Goal: Book appointment/travel/reservation

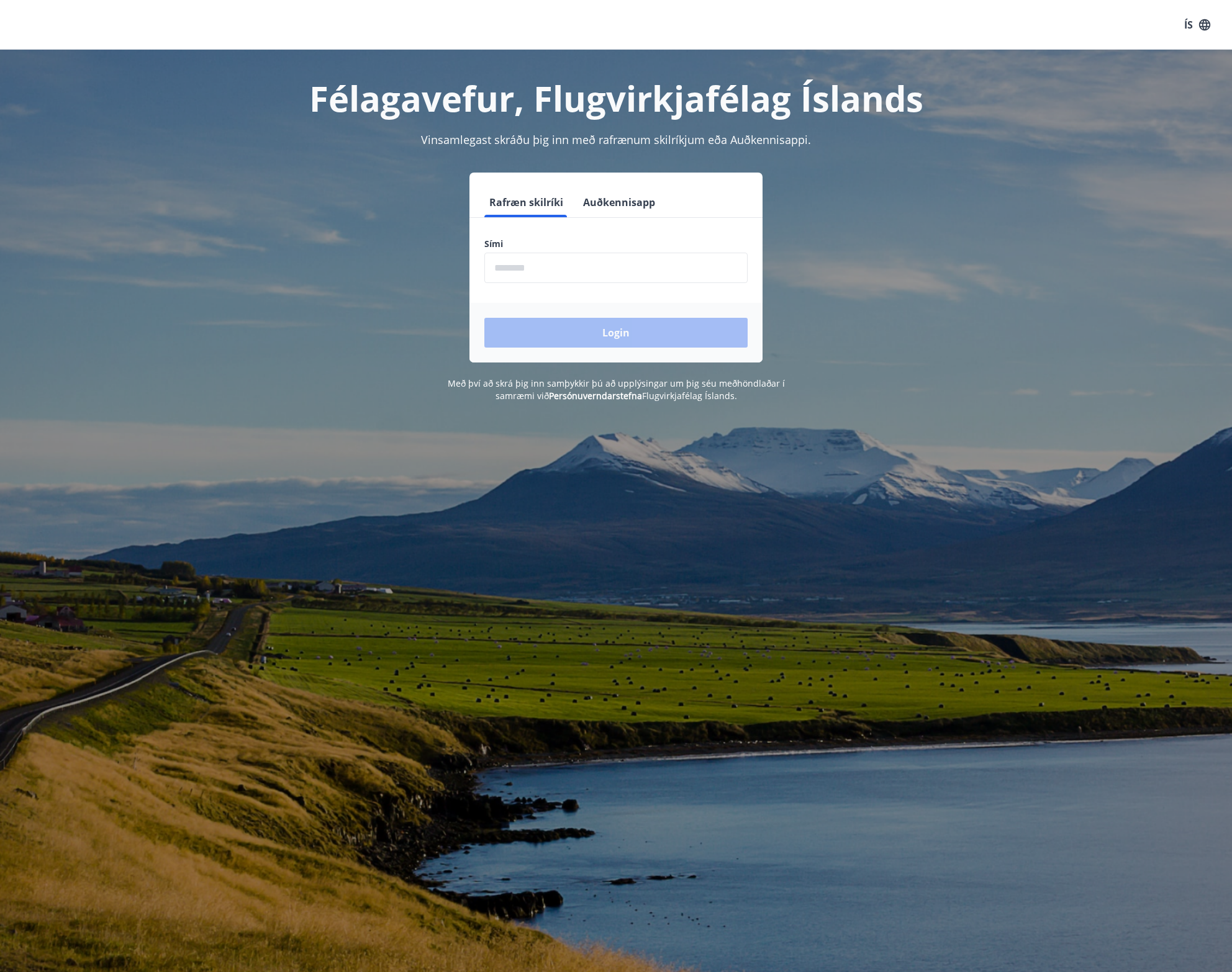
click at [581, 269] on input "phone" at bounding box center [615, 267] width 263 height 30
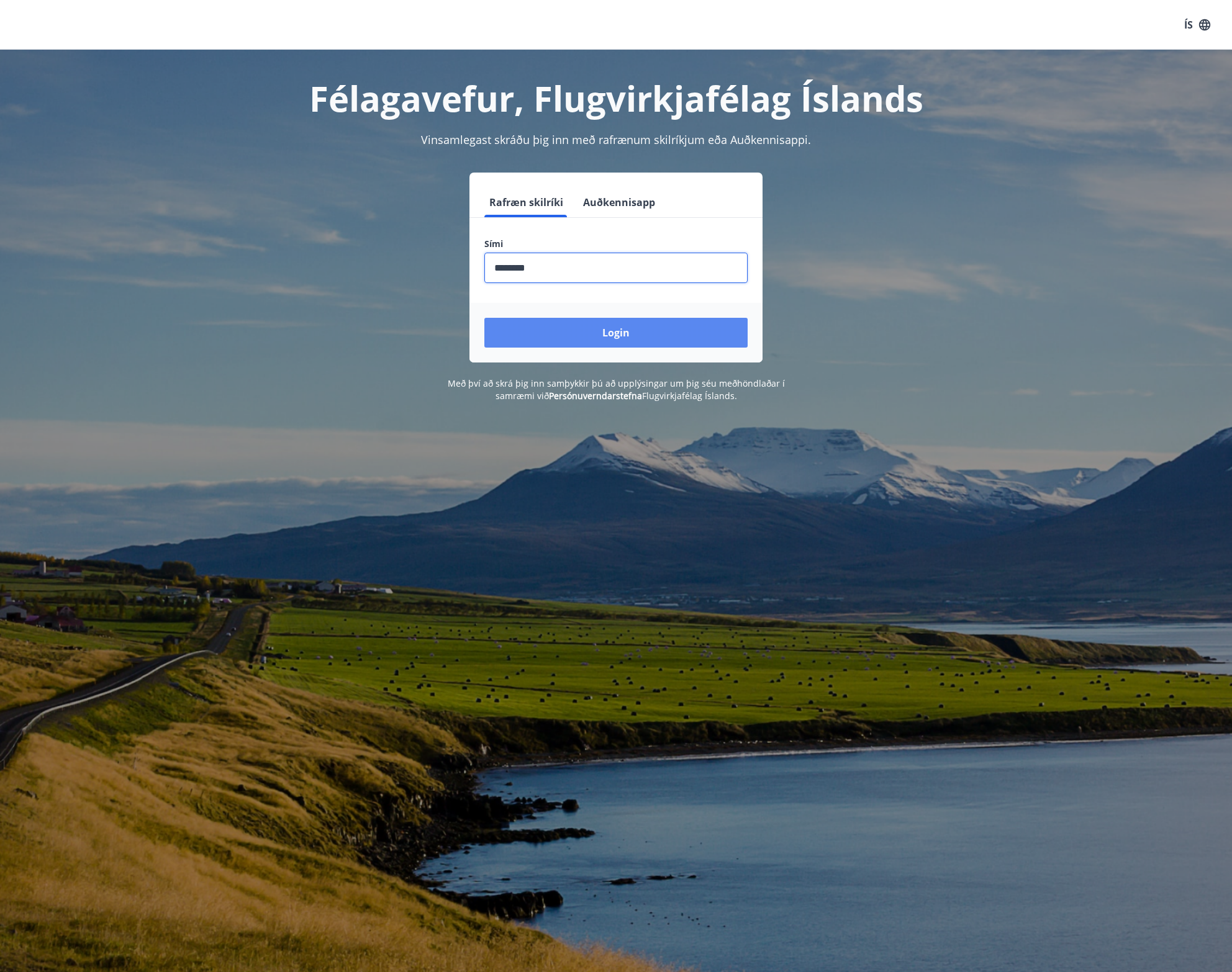
type input "********"
click at [613, 331] on button "Login" at bounding box center [615, 333] width 263 height 30
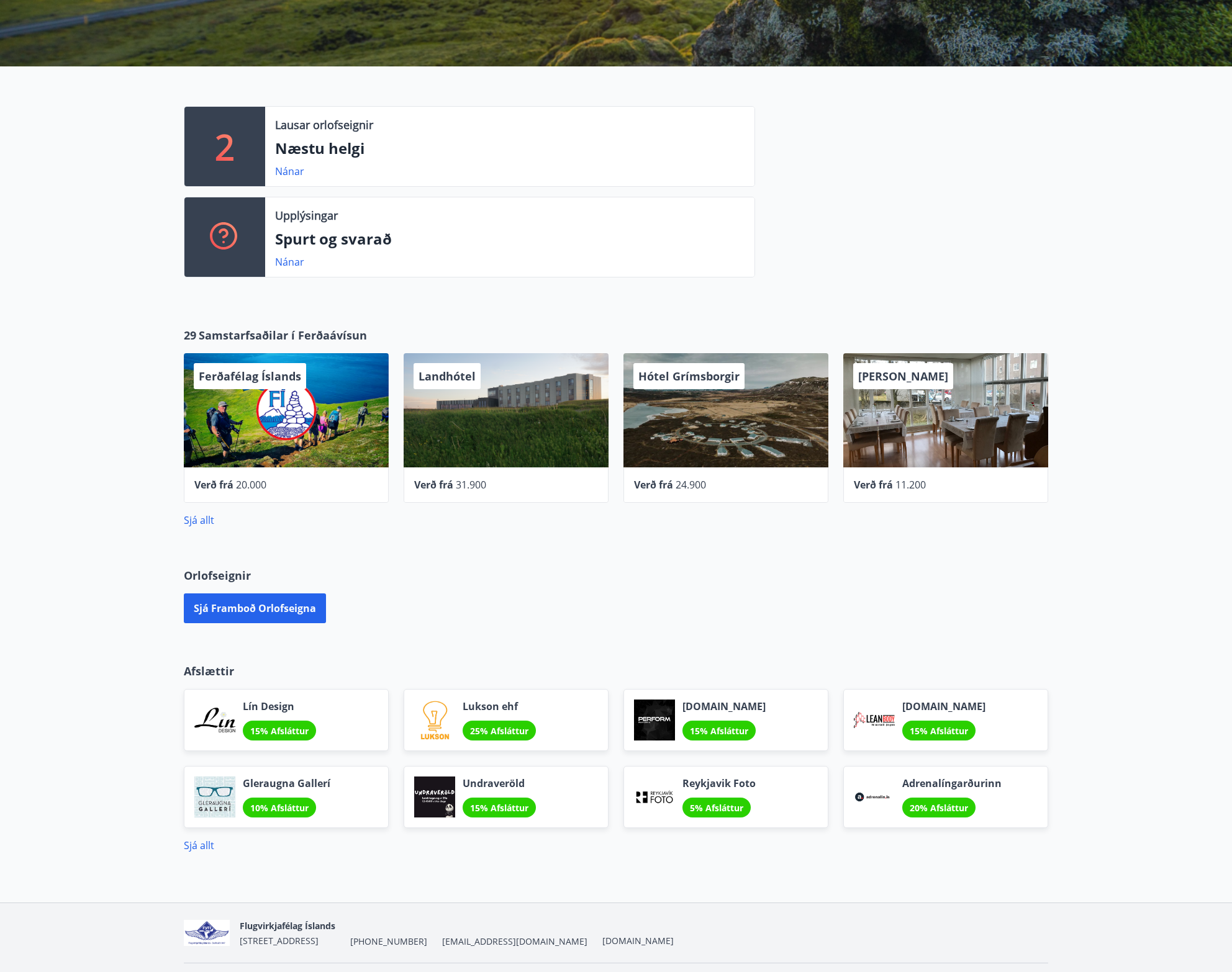
scroll to position [250, 0]
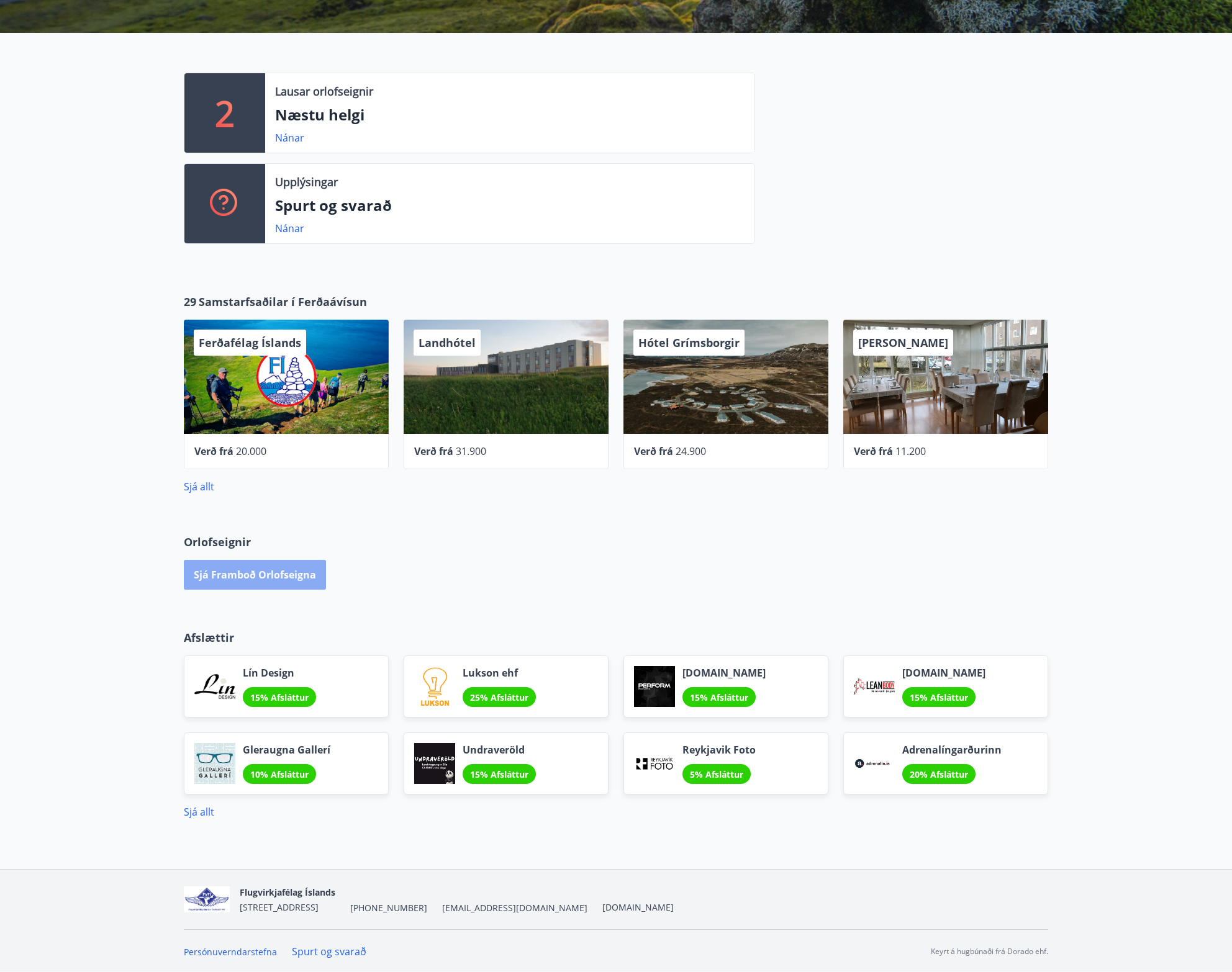
click at [272, 574] on button "Sjá framboð orlofseigna" at bounding box center [254, 574] width 142 height 30
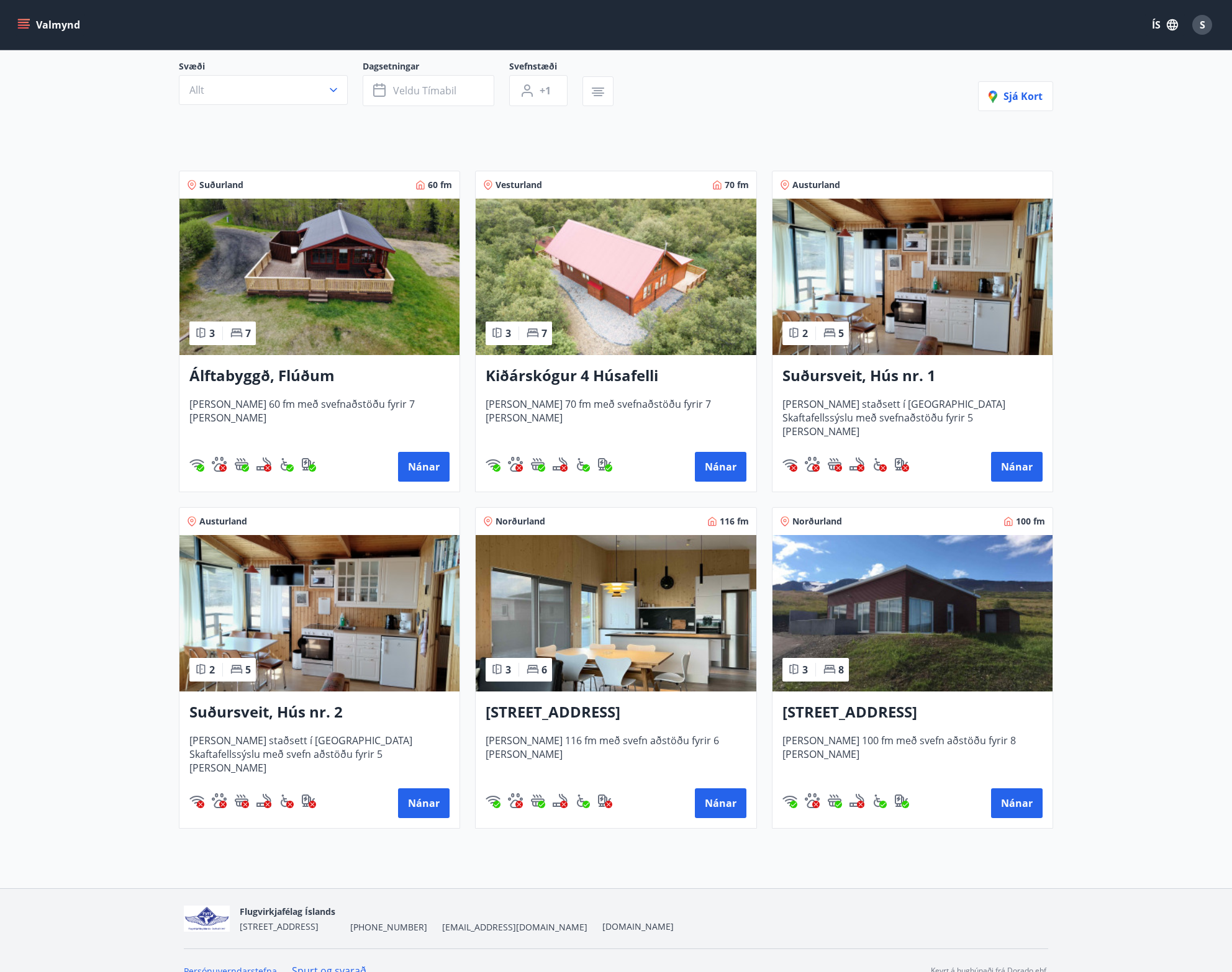
scroll to position [134, 0]
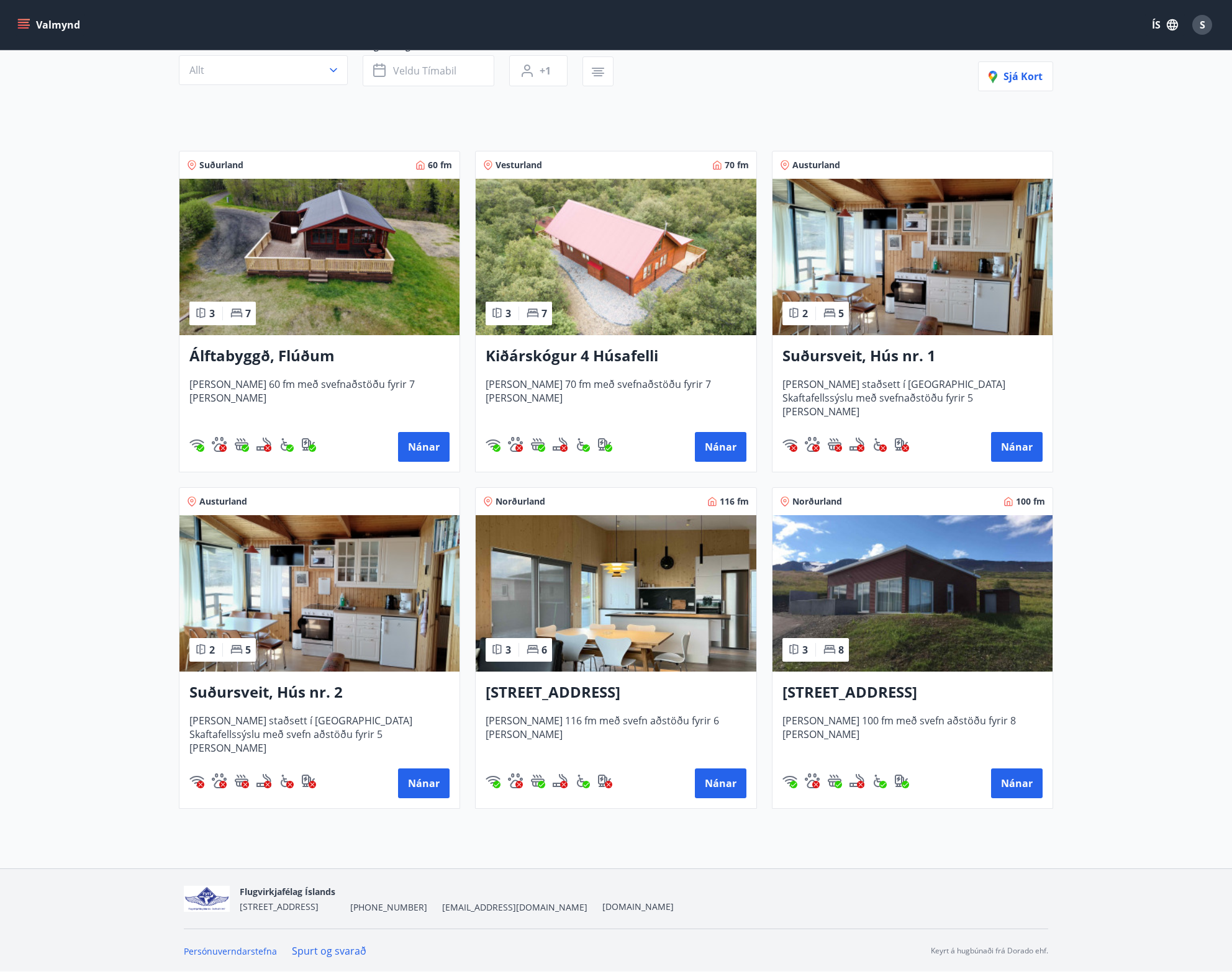
click at [914, 604] on img at bounding box center [913, 594] width 280 height 157
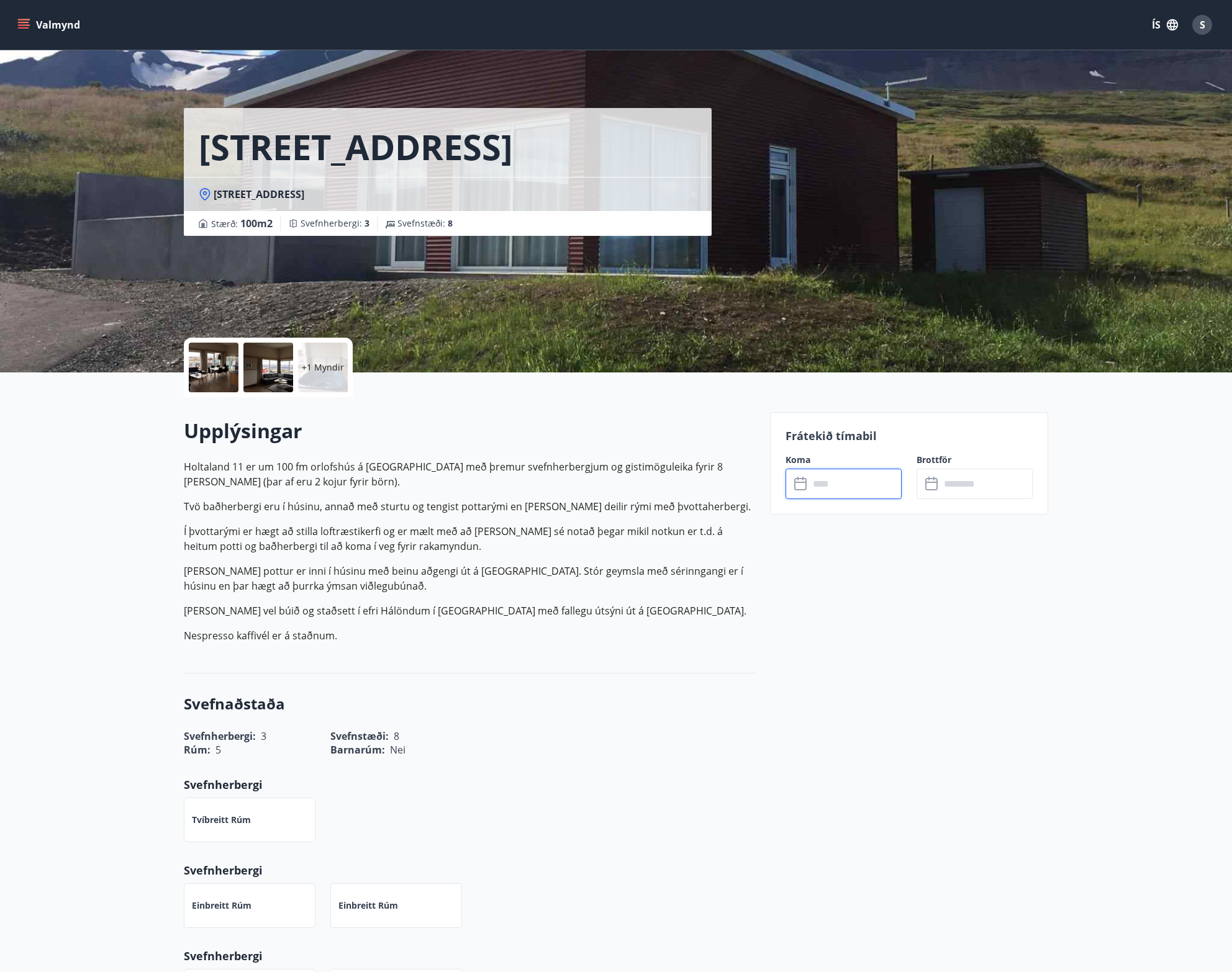
click at [854, 487] on input "text" at bounding box center [855, 483] width 92 height 30
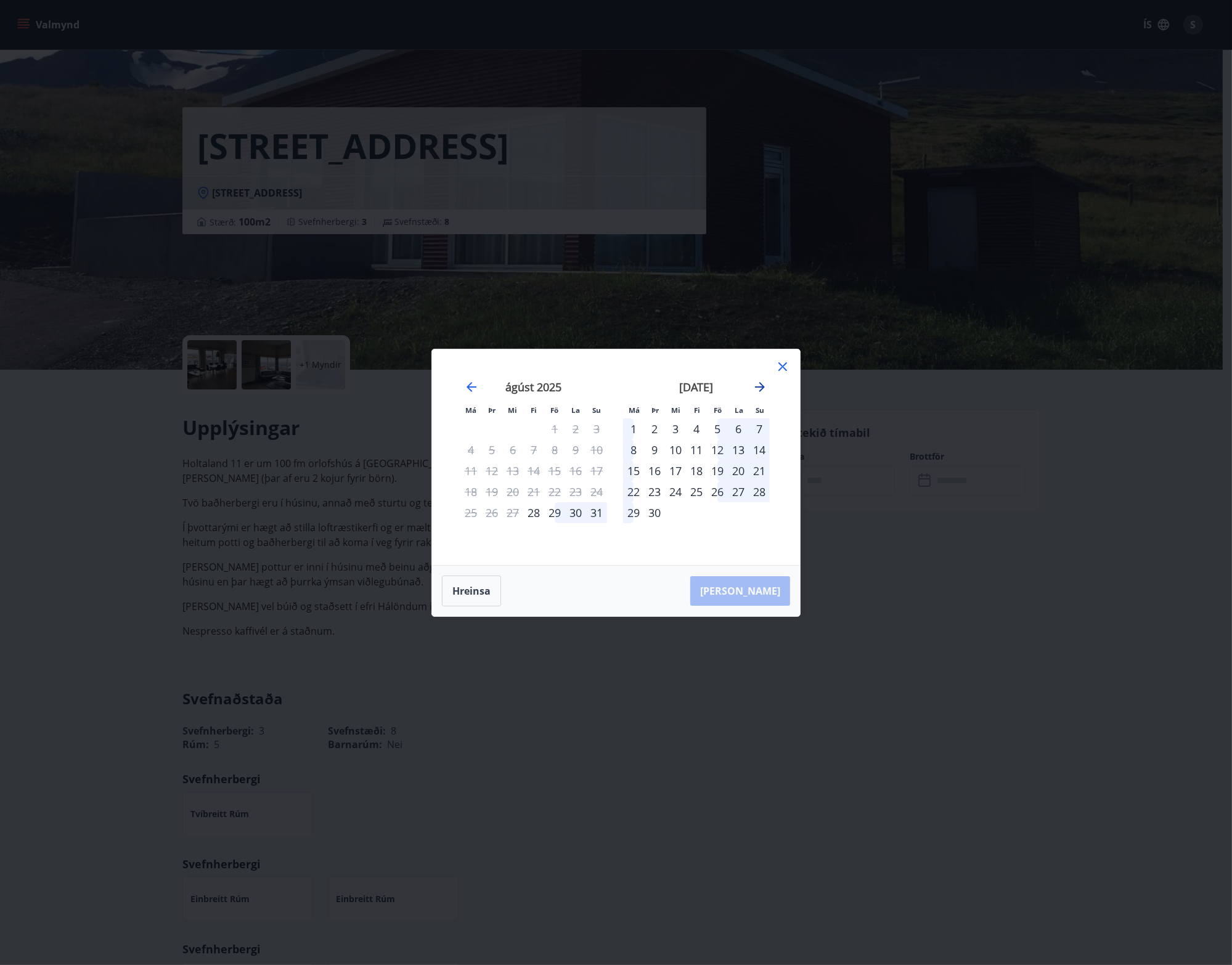
click at [752, 383] on icon "Move forward to switch to the next month." at bounding box center [760, 387] width 15 height 15
click at [760, 386] on icon "Move forward to switch to the next month." at bounding box center [760, 387] width 10 height 10
click at [760, 386] on icon "Move forward to switch to the next month." at bounding box center [760, 387] width 10 height 10
click at [653, 471] on div "16" at bounding box center [655, 471] width 21 height 21
click at [652, 493] on div "23" at bounding box center [655, 492] width 21 height 21
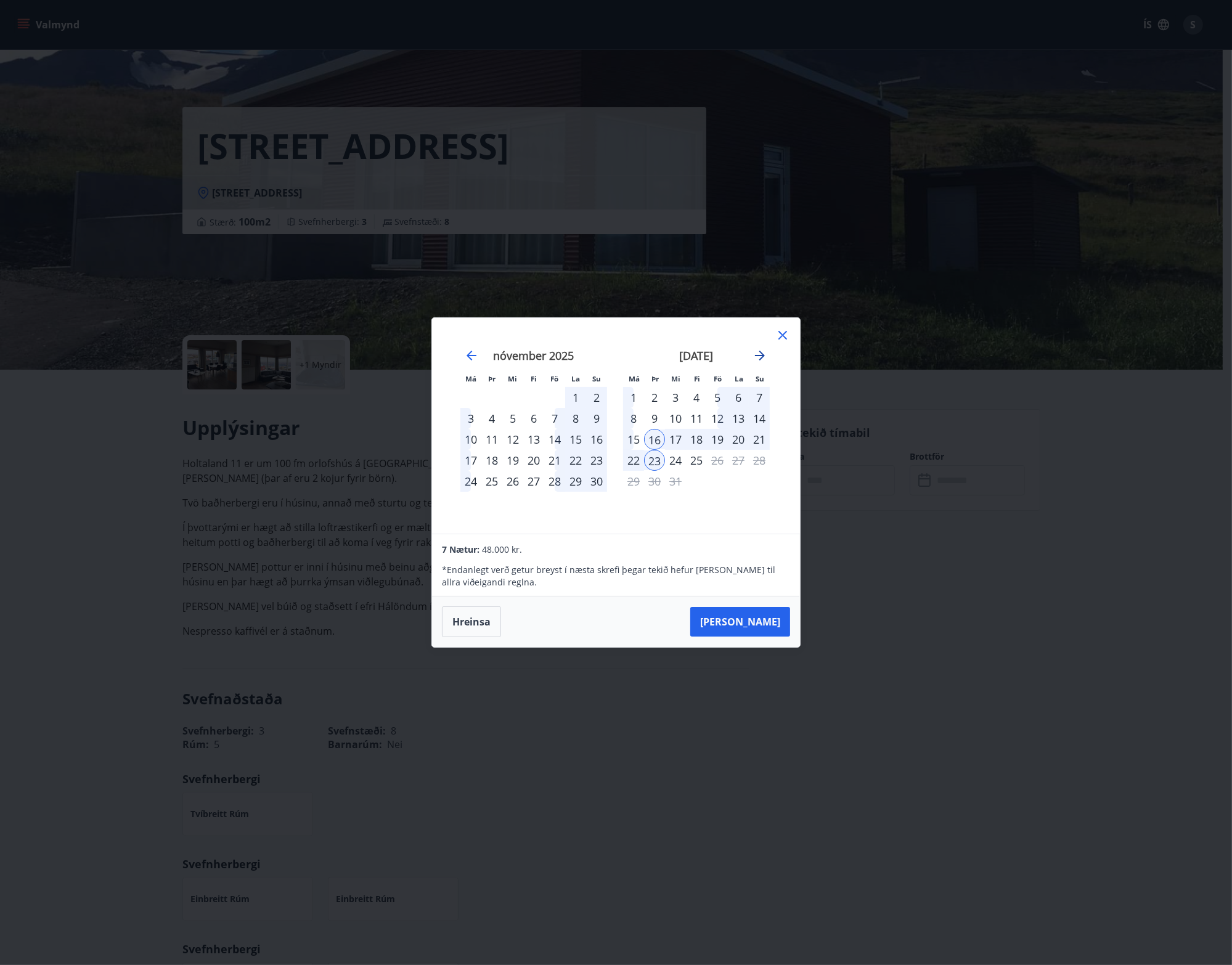
click at [757, 352] on icon "Move forward to switch to the next month." at bounding box center [760, 356] width 15 height 15
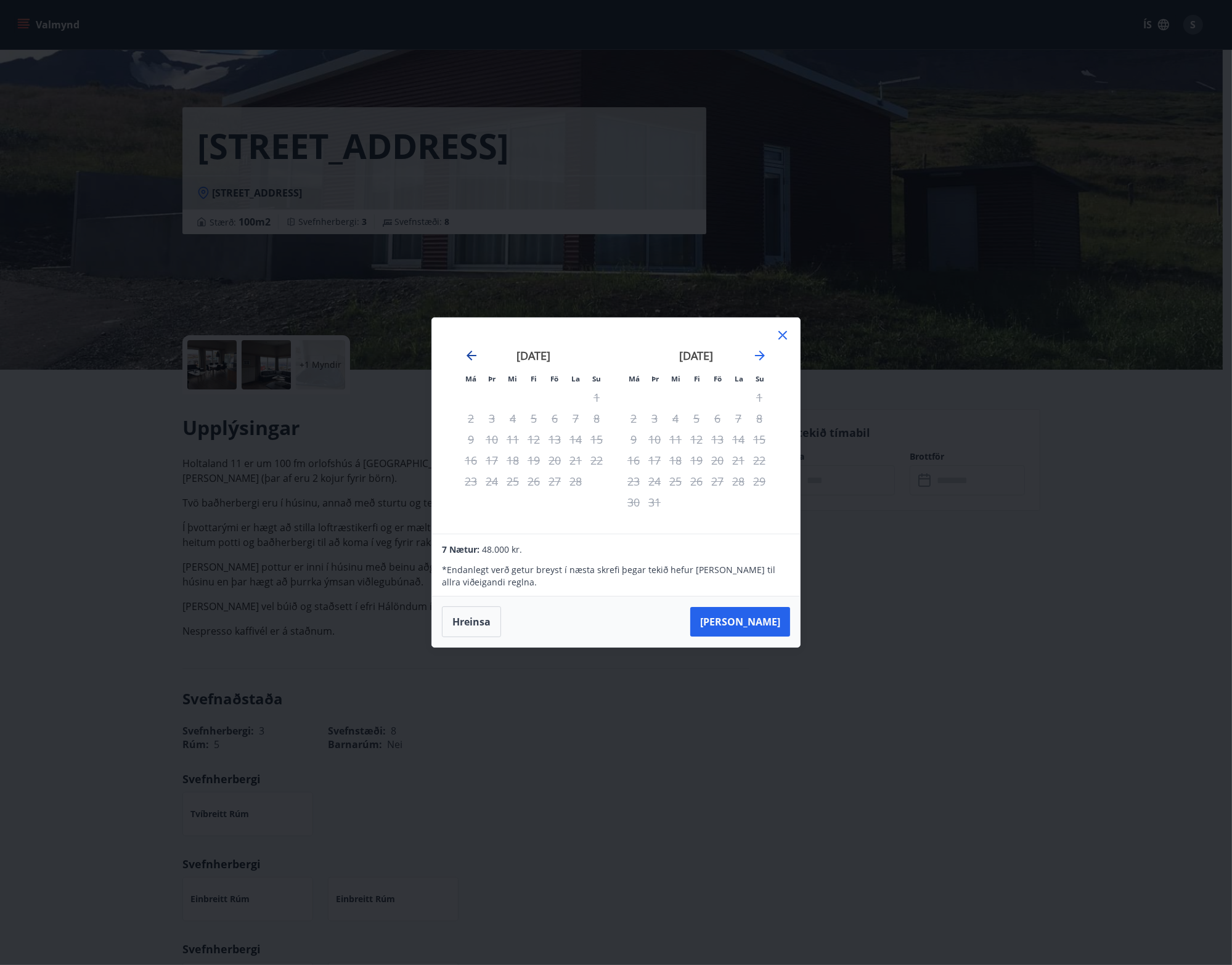
click at [466, 357] on icon "Move backward to switch to the previous month." at bounding box center [471, 356] width 15 height 15
click at [783, 334] on icon at bounding box center [782, 335] width 9 height 9
